Goal: Task Accomplishment & Management: Manage account settings

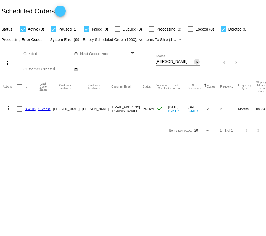
click at [196, 63] on mat-icon "close" at bounding box center [197, 62] width 4 height 4
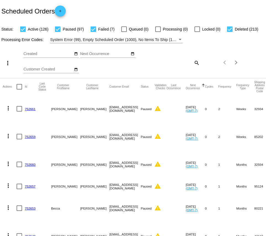
click at [195, 62] on mat-icon "search" at bounding box center [196, 62] width 7 height 9
click at [169, 63] on input "Search" at bounding box center [178, 62] width 44 height 4
type input "[US_STATE]"
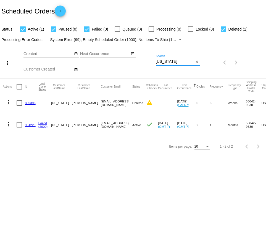
click at [27, 125] on link "951229" at bounding box center [30, 125] width 11 height 4
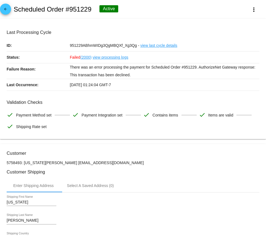
click at [106, 56] on link "view processing logs" at bounding box center [110, 58] width 36 height 12
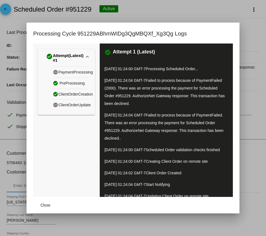
click at [204, 12] on div at bounding box center [133, 118] width 266 height 236
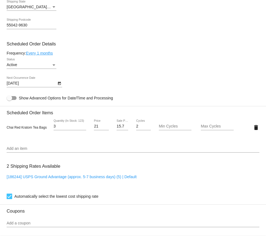
scroll to position [311, 0]
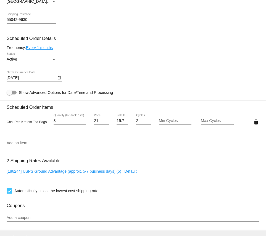
click at [59, 123] on input "3" at bounding box center [70, 121] width 33 height 4
click at [21, 147] on div at bounding box center [133, 147] width 252 height 0
click at [20, 144] on div "Add an item" at bounding box center [133, 142] width 252 height 11
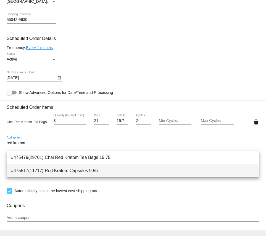
type input "red kratom"
click at [53, 172] on span "#475517(11717) Red Kratom Capsules 9.56" at bounding box center [133, 170] width 244 height 13
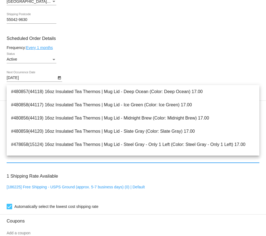
click at [101, 54] on mat-card-content "Customer 5758493: [US_STATE][PERSON_NAME] [EMAIL_ADDRESS][DOMAIN_NAME] Customer…" at bounding box center [133, 107] width 252 height 535
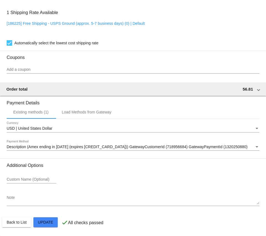
scroll to position [480, 0]
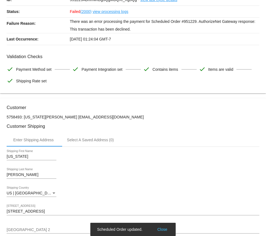
scroll to position [0, 0]
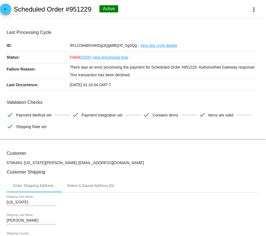
click at [116, 58] on link "view processing logs" at bounding box center [110, 58] width 36 height 12
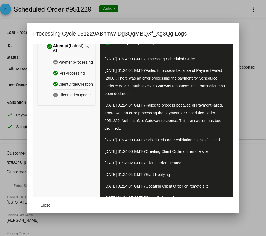
scroll to position [38, 0]
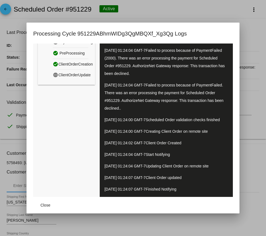
click at [0, 145] on div at bounding box center [133, 118] width 266 height 236
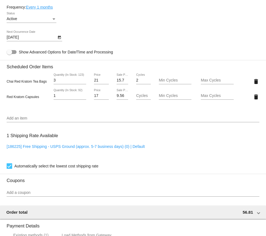
scroll to position [351, 0]
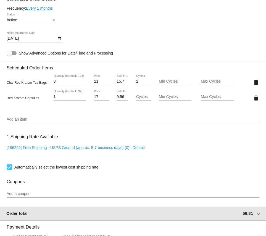
drag, startPoint x: 236, startPoint y: 216, endPoint x: 253, endPoint y: 216, distance: 16.6
click at [253, 216] on div "Order total 56.81" at bounding box center [131, 213] width 251 height 5
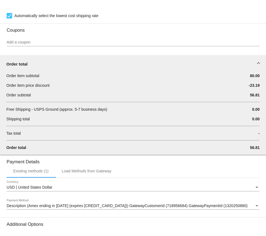
scroll to position [505, 0]
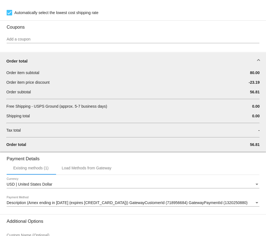
drag, startPoint x: 249, startPoint y: 148, endPoint x: 260, endPoint y: 148, distance: 11.0
click at [260, 148] on div "Order item subtotal 80.00 Order item price discount -23.19 Order subtotal 56.81…" at bounding box center [133, 111] width 266 height 82
copy span "56.81"
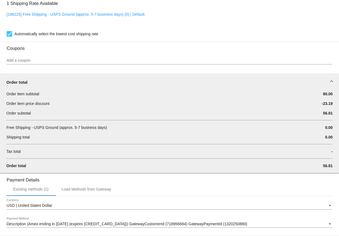
scroll to position [473, 0]
copy span "56.81"
click at [265, 168] on span "56.81" at bounding box center [328, 165] width 10 height 4
drag, startPoint x: 324, startPoint y: 168, endPoint x: 336, endPoint y: 168, distance: 11.9
click at [265, 169] on div "Order item subtotal 80.00 Order item price discount -23.19 Order subtotal 56.81…" at bounding box center [170, 132] width 340 height 82
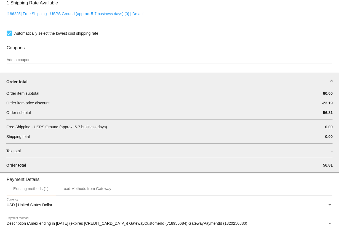
copy span "56.81"
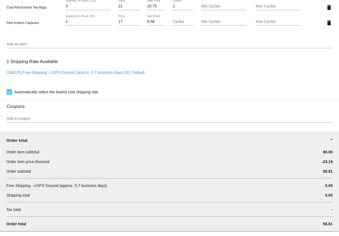
scroll to position [420, 0]
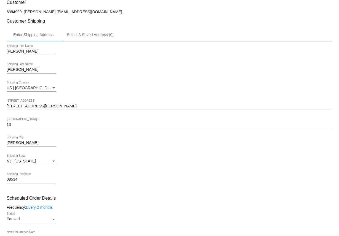
scroll to position [114, 0]
